Goal: Transaction & Acquisition: Purchase product/service

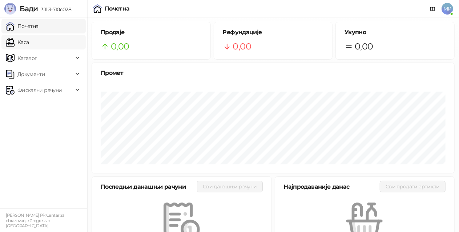
click at [29, 41] on link "Каса" at bounding box center [17, 42] width 23 height 15
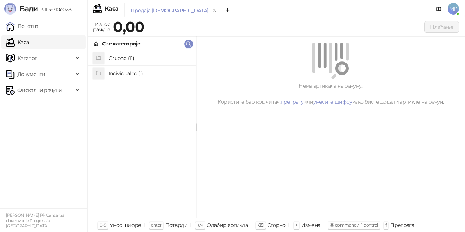
click at [154, 56] on h4 "Grupno (11)" at bounding box center [149, 58] width 81 height 12
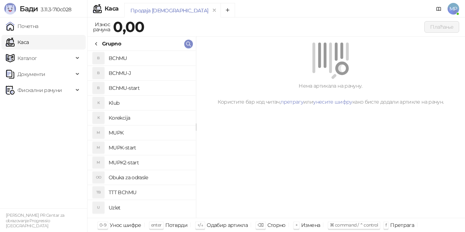
click at [151, 71] on h4 "BChMU-J" at bounding box center [149, 73] width 81 height 12
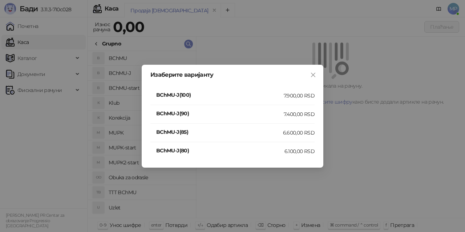
click at [305, 114] on div "7.400,00 RSD" at bounding box center [299, 114] width 31 height 8
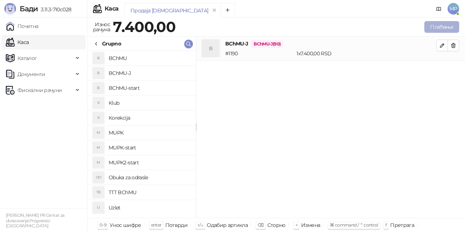
click at [440, 25] on button "Плаћање" at bounding box center [441, 27] width 35 height 12
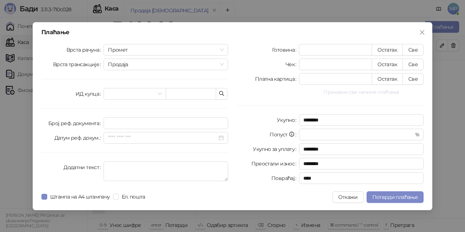
click at [390, 90] on button "Прикажи све начине плаћања" at bounding box center [361, 92] width 125 height 9
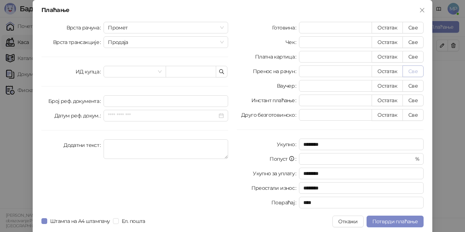
drag, startPoint x: 405, startPoint y: 71, endPoint x: 412, endPoint y: 69, distance: 7.1
click at [406, 71] on button "Све" at bounding box center [413, 71] width 21 height 12
type input "****"
click at [410, 221] on span "Потврди плаћање" at bounding box center [394, 221] width 45 height 7
